Goal: Task Accomplishment & Management: Use online tool/utility

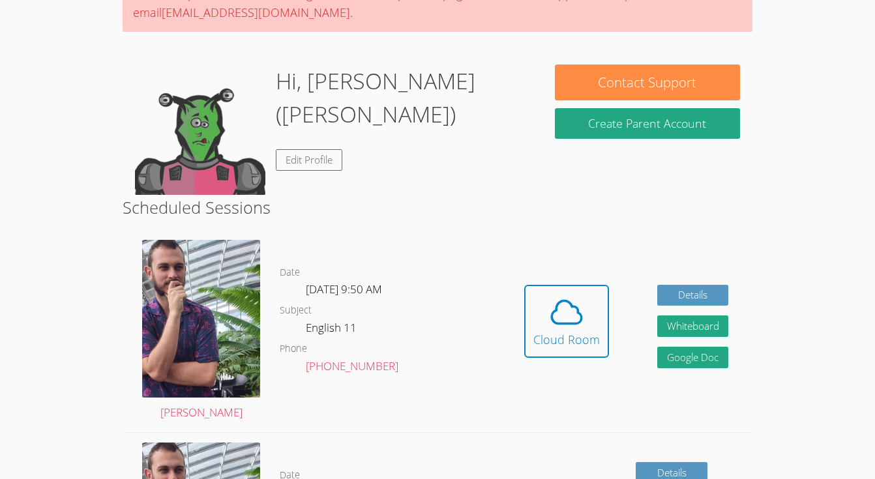
scroll to position [239, 0]
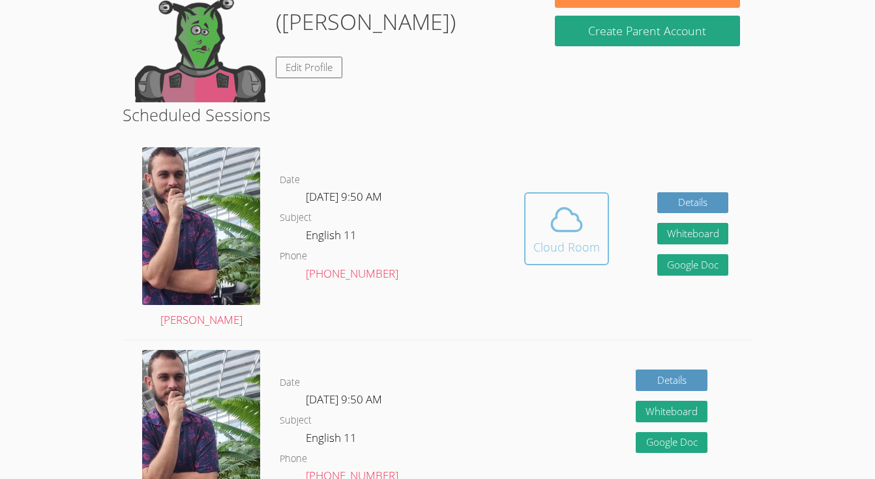
click at [568, 235] on icon at bounding box center [566, 219] width 36 height 36
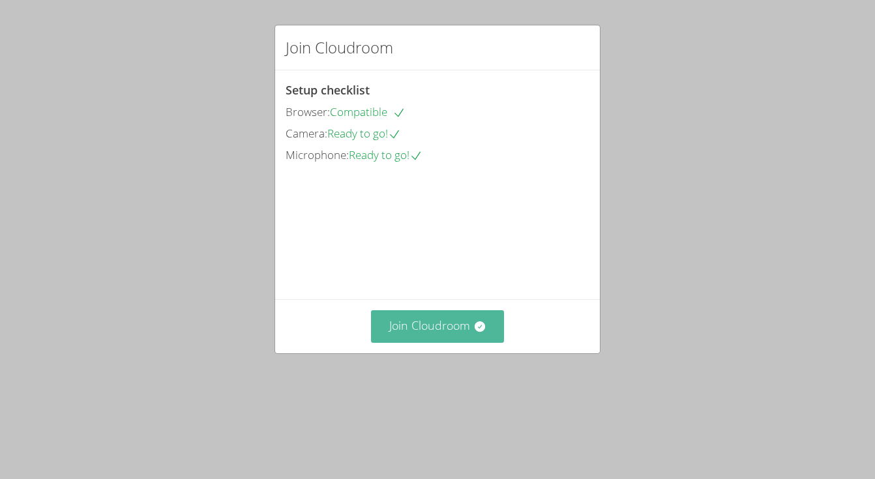
click at [448, 342] on button "Join Cloudroom" at bounding box center [438, 326] width 134 height 32
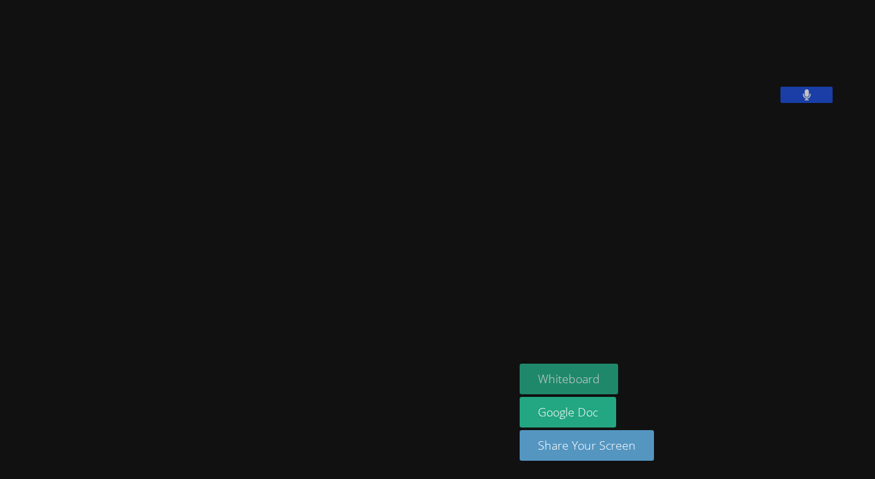
click at [618, 378] on button "Whiteboard" at bounding box center [568, 379] width 98 height 31
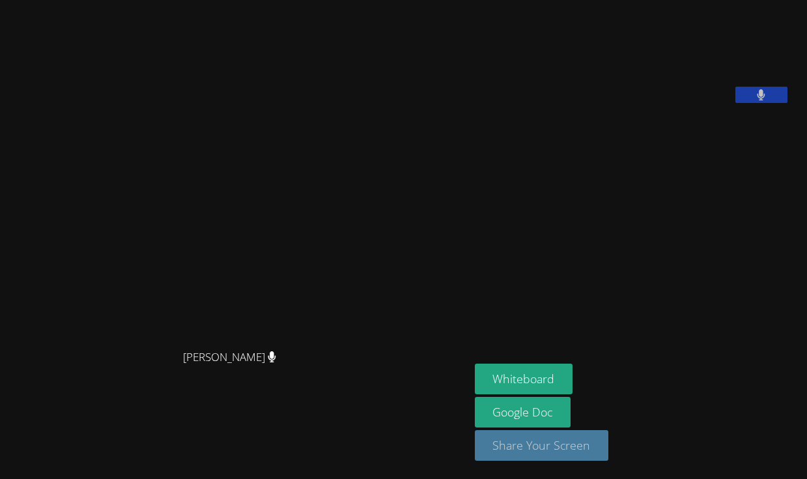
click at [590, 440] on button "Share Your Screen" at bounding box center [542, 445] width 134 height 31
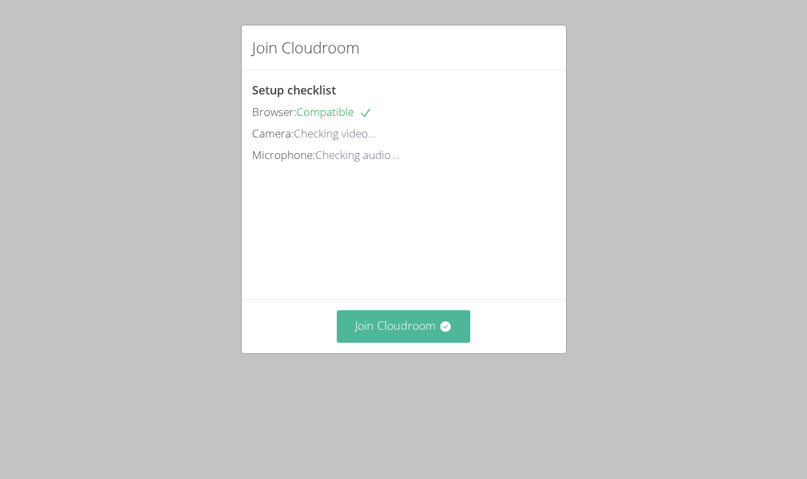
click at [408, 342] on button "Join Cloudroom" at bounding box center [404, 326] width 134 height 32
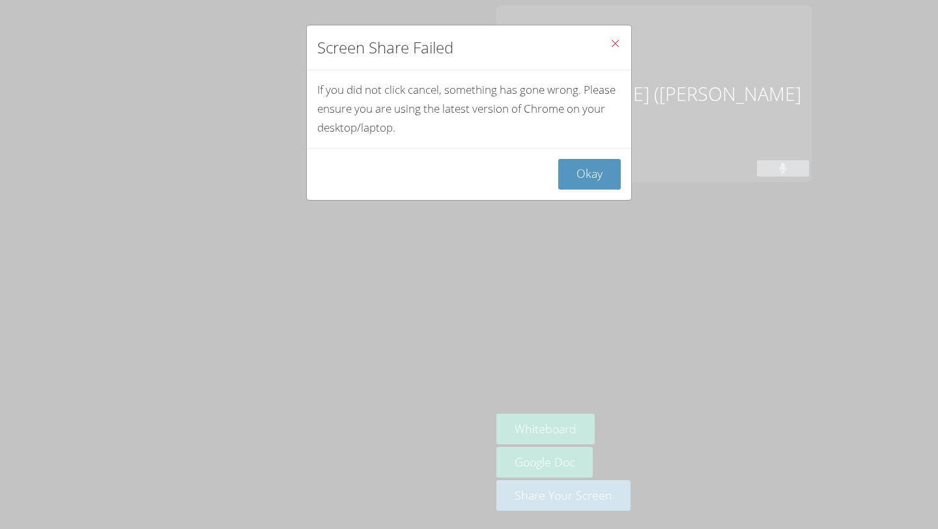
click at [615, 43] on icon "Close" at bounding box center [615, 43] width 11 height 11
click at [617, 43] on icon "Close" at bounding box center [615, 43] width 11 height 11
click at [615, 42] on icon "Close" at bounding box center [615, 43] width 11 height 11
click at [586, 168] on button "Okay" at bounding box center [590, 174] width 63 height 31
